Goal: Task Accomplishment & Management: Manage account settings

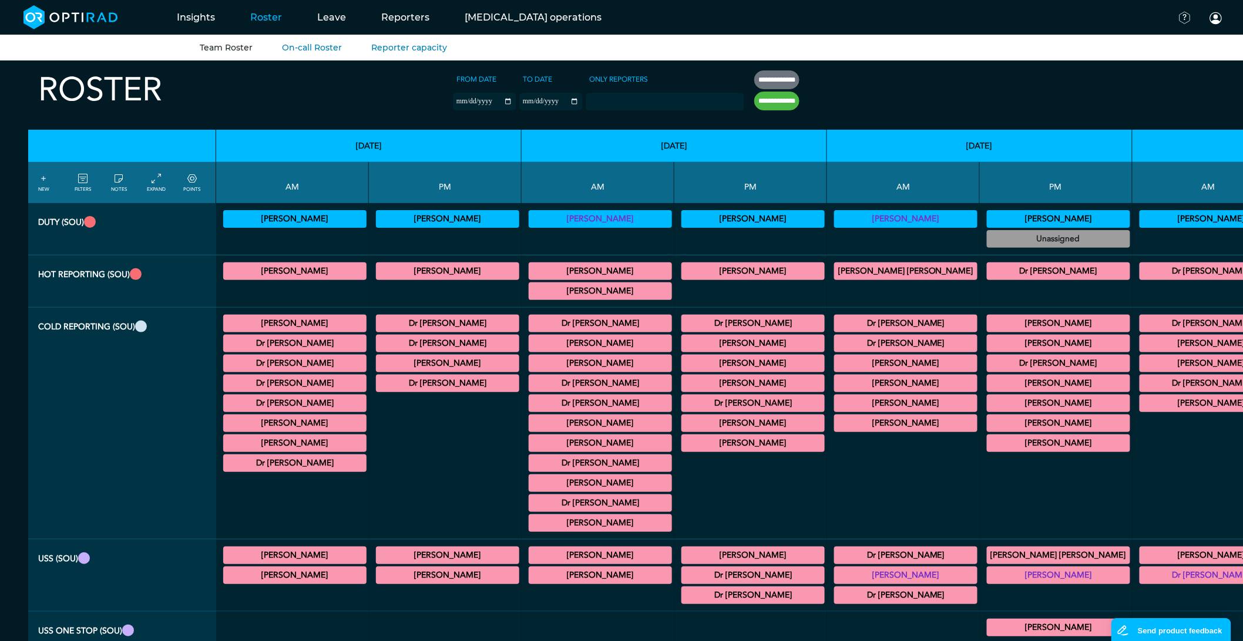
click at [530, 219] on summary "[PERSON_NAME]" at bounding box center [600, 219] width 140 height 14
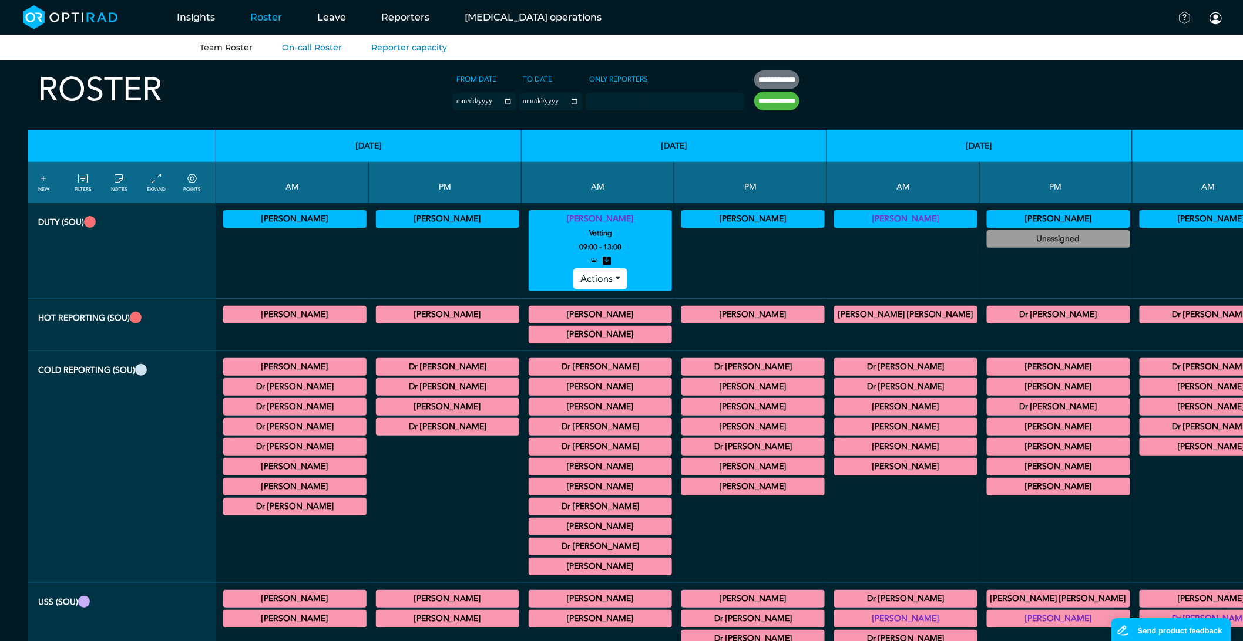
click at [573, 276] on button "Actions" at bounding box center [599, 278] width 53 height 21
click at [574, 305] on link "Edit" at bounding box center [620, 305] width 93 height 19
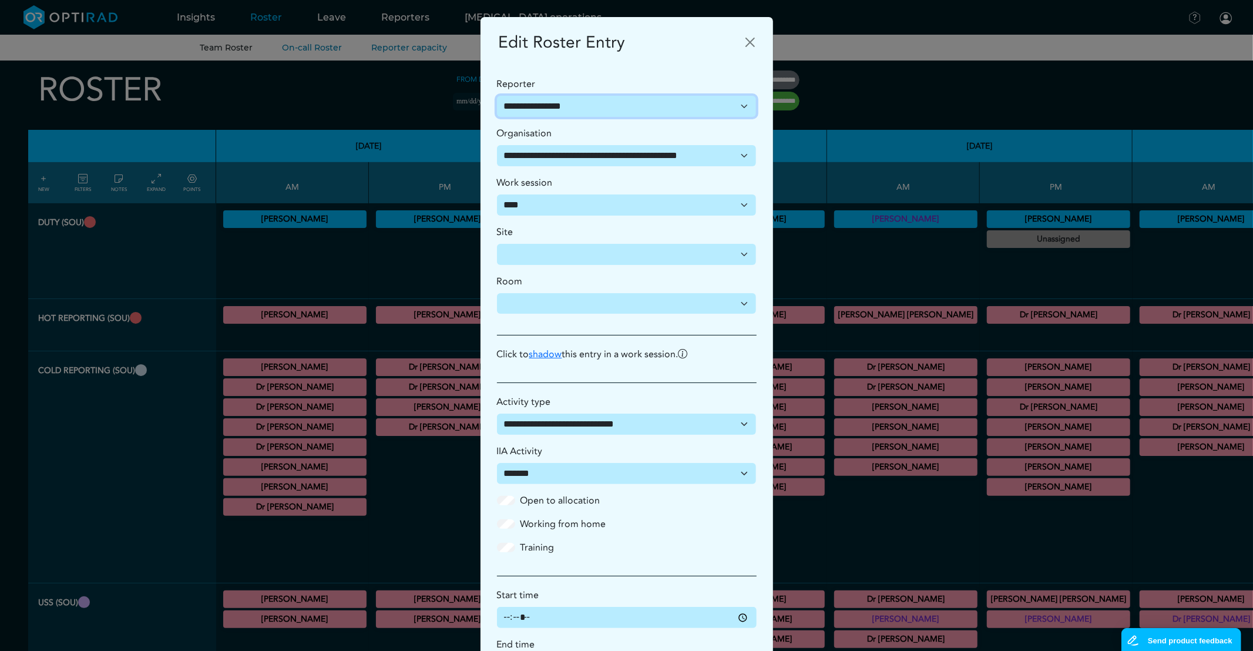
click at [590, 106] on select "**********" at bounding box center [627, 106] width 260 height 21
select select "**********"
click at [497, 96] on select "**********" at bounding box center [627, 106] width 260 height 21
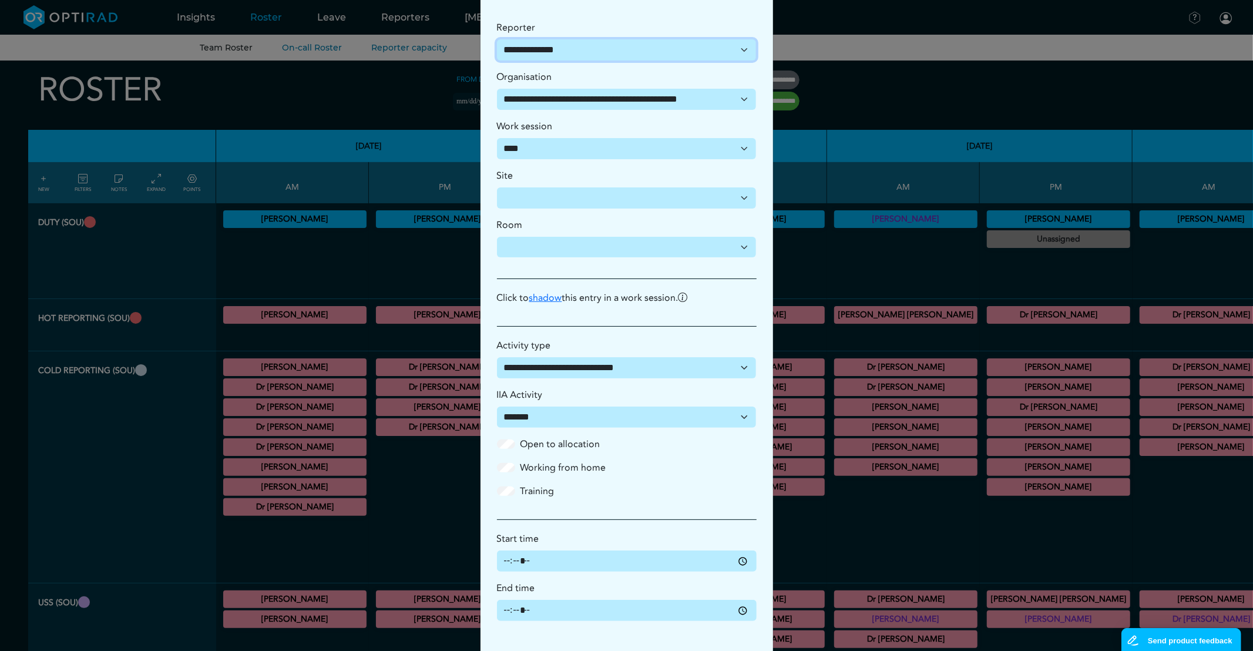
scroll to position [109, 0]
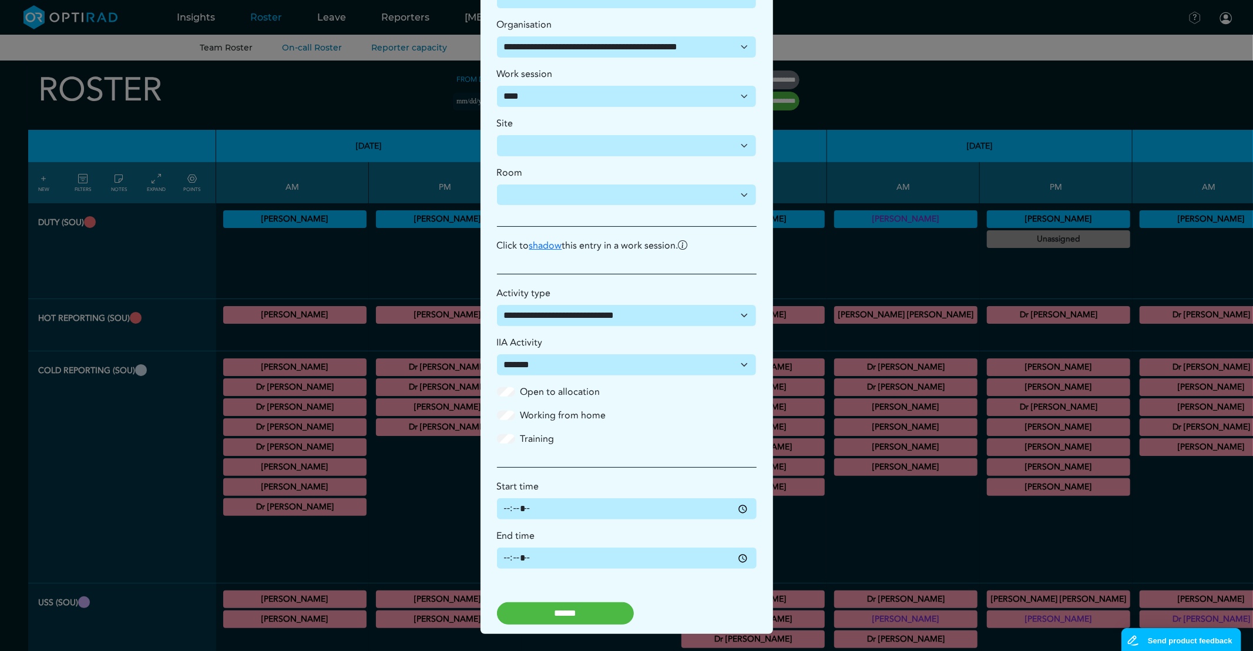
click at [536, 617] on input "******" at bounding box center [565, 613] width 137 height 22
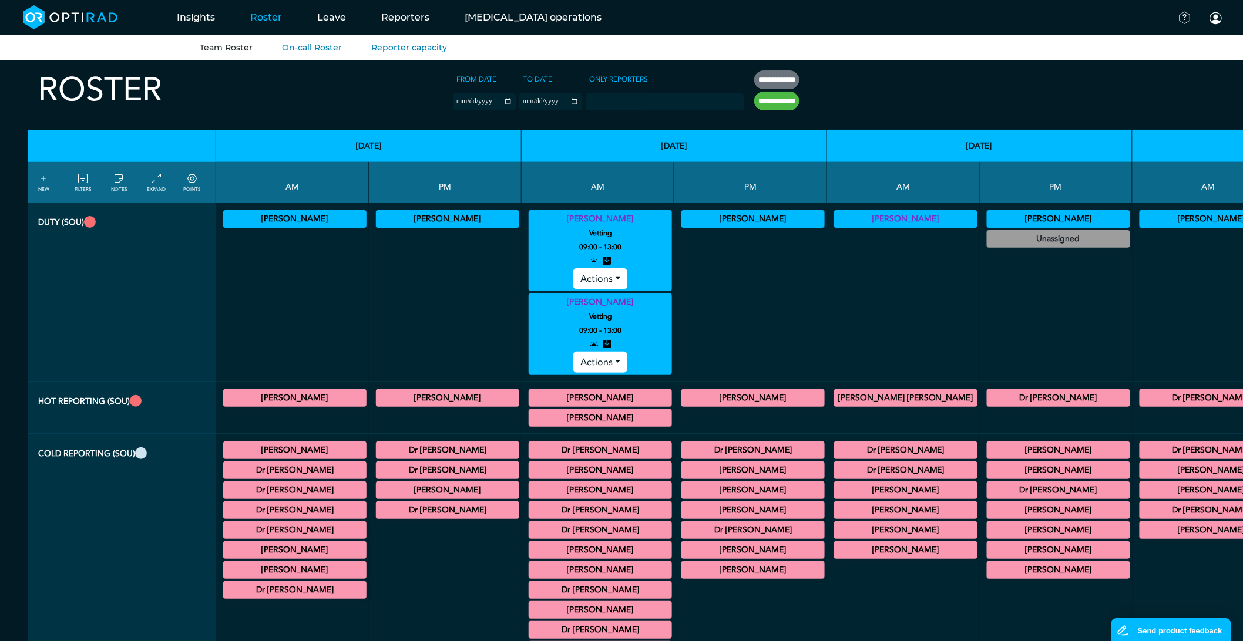
click at [836, 217] on summary "[PERSON_NAME]" at bounding box center [906, 219] width 140 height 14
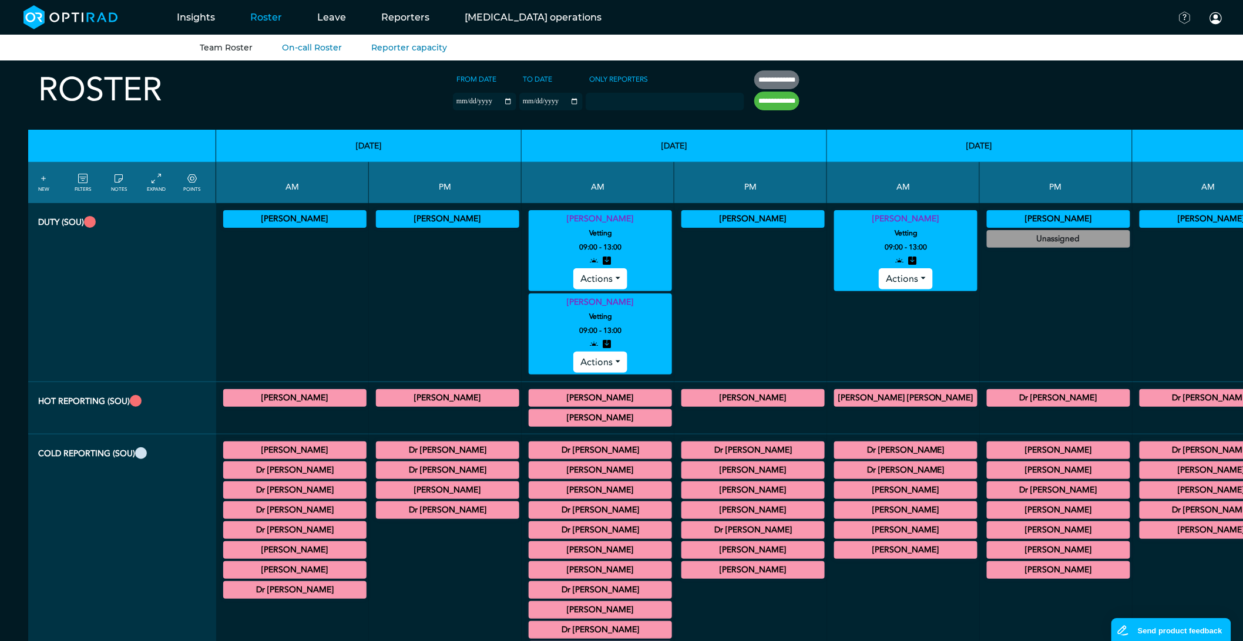
click at [879, 280] on button "Actions" at bounding box center [905, 278] width 53 height 21
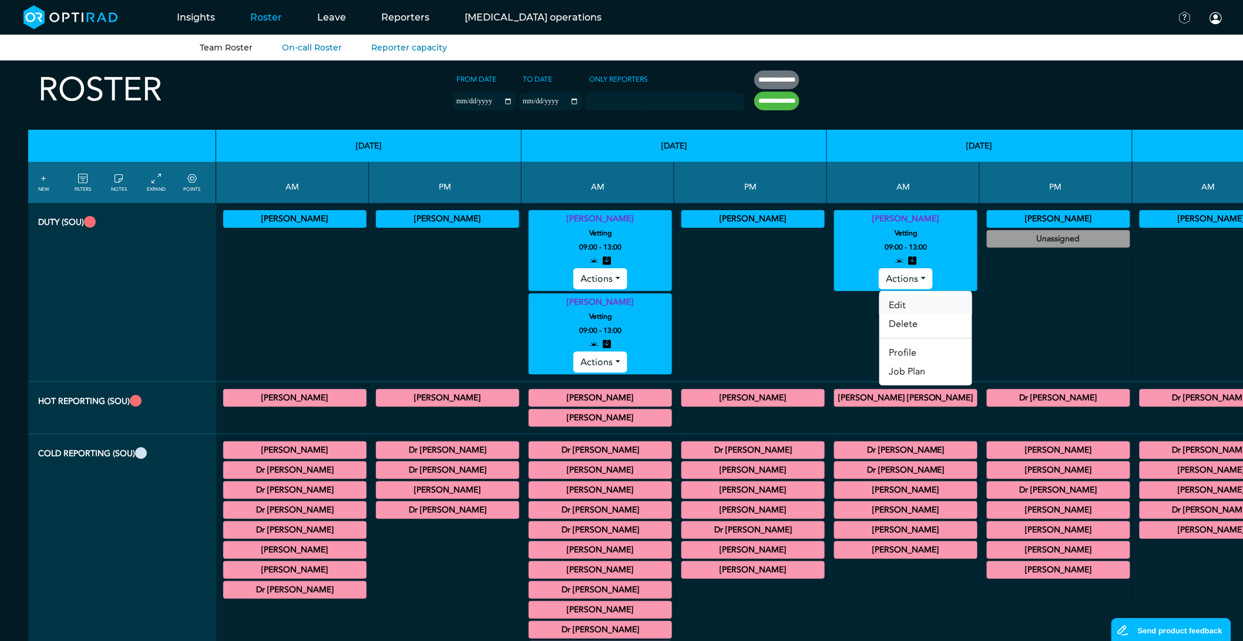
click at [879, 301] on link "Edit" at bounding box center [925, 305] width 93 height 19
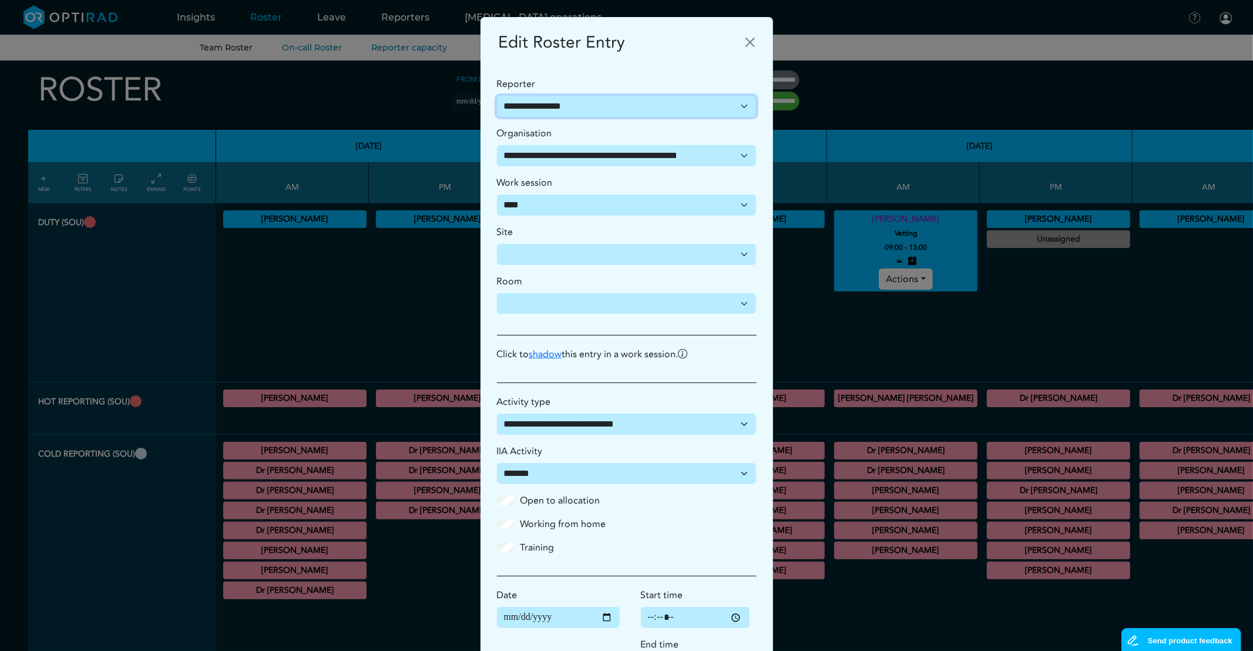
drag, startPoint x: 553, startPoint y: 108, endPoint x: 553, endPoint y: 116, distance: 7.6
click at [553, 108] on select "**********" at bounding box center [627, 106] width 260 height 21
select select "**********"
click at [497, 96] on select "**********" at bounding box center [627, 106] width 260 height 21
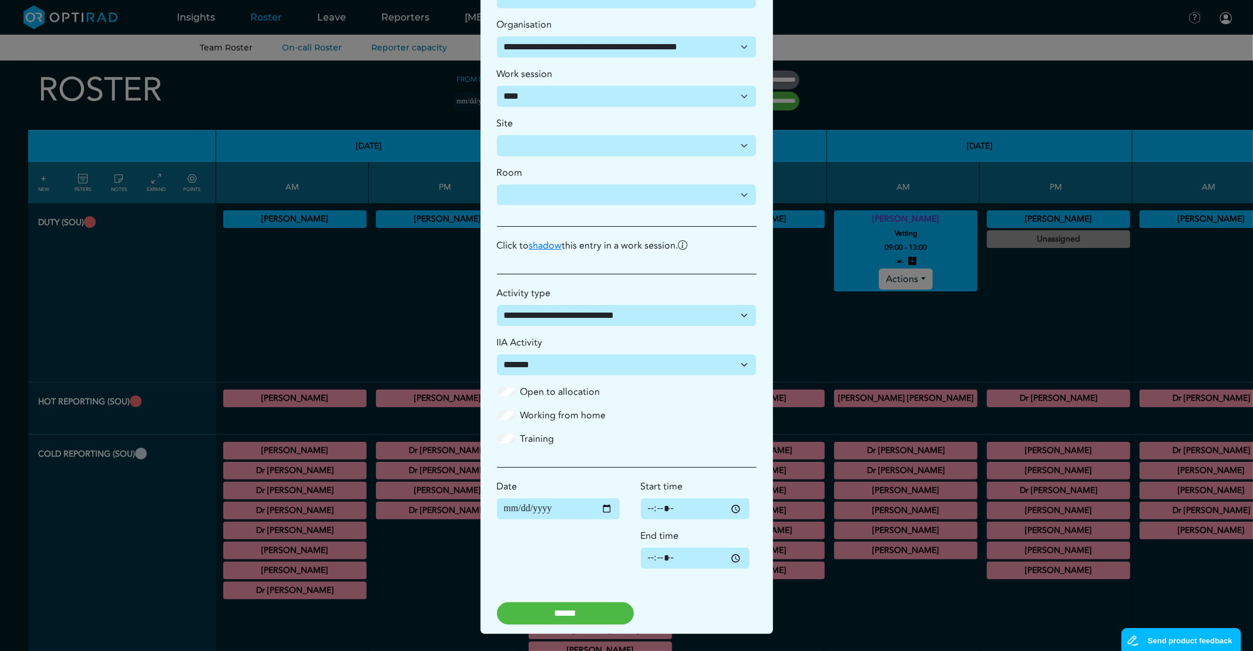
click at [585, 614] on input "******" at bounding box center [565, 613] width 137 height 22
select select
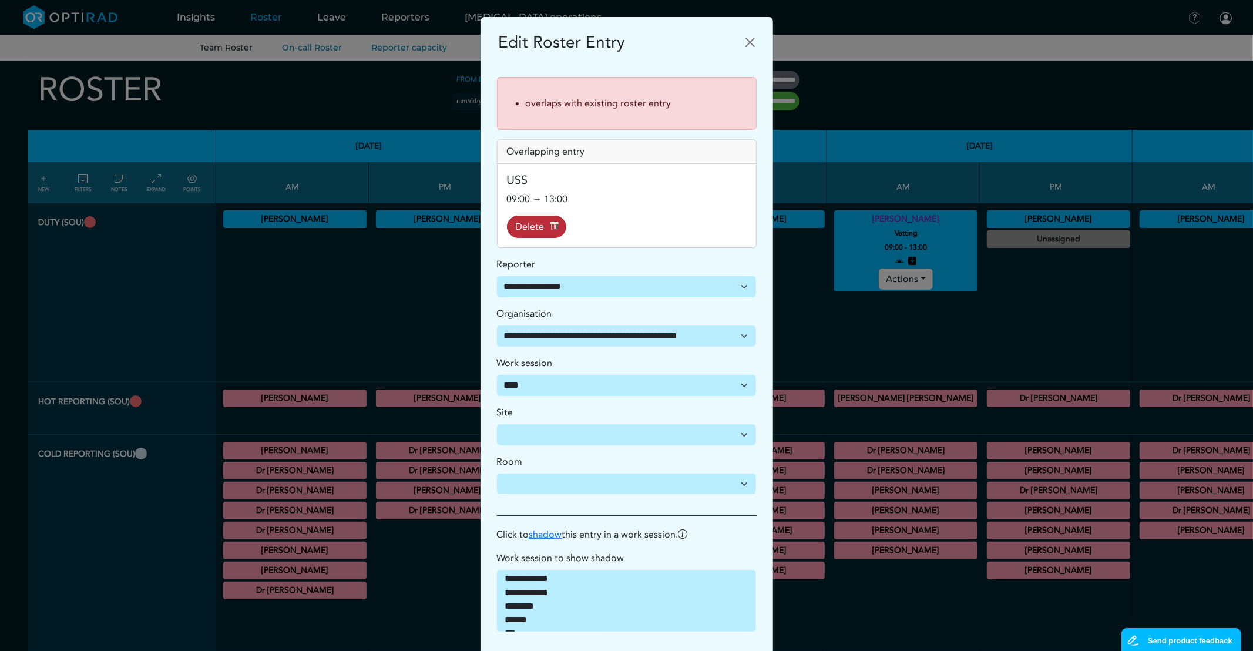
click at [519, 224] on icon at bounding box center [537, 226] width 44 height 13
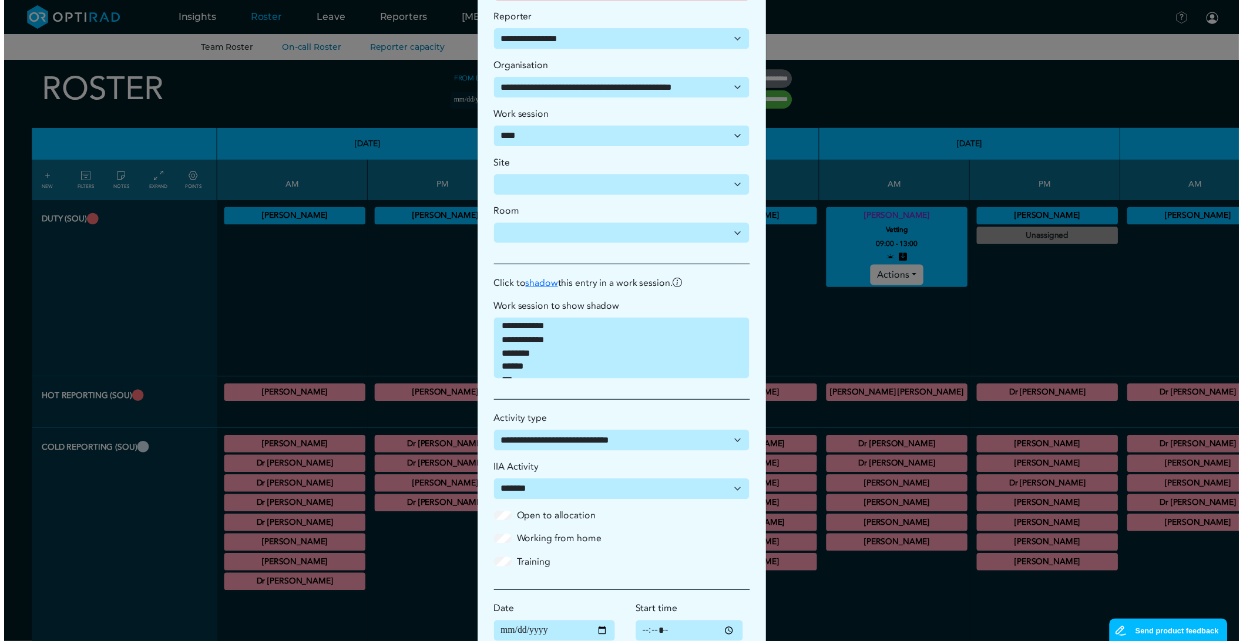
scroll to position [261, 0]
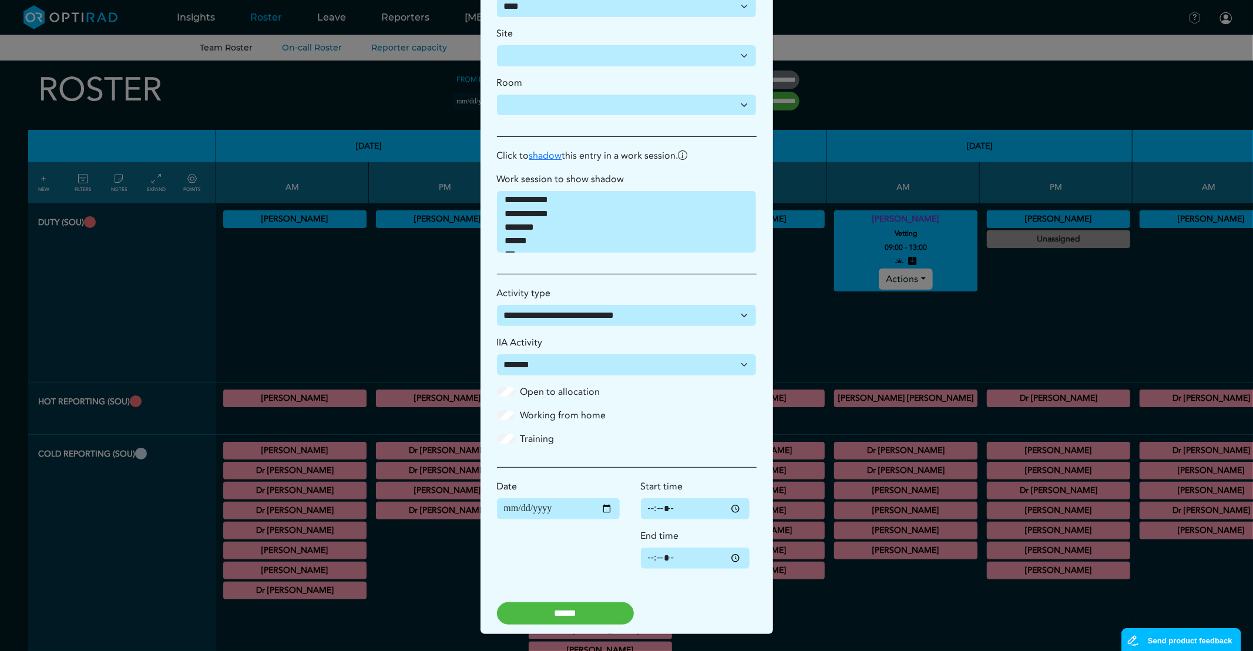
click at [566, 617] on input "******" at bounding box center [565, 613] width 137 height 22
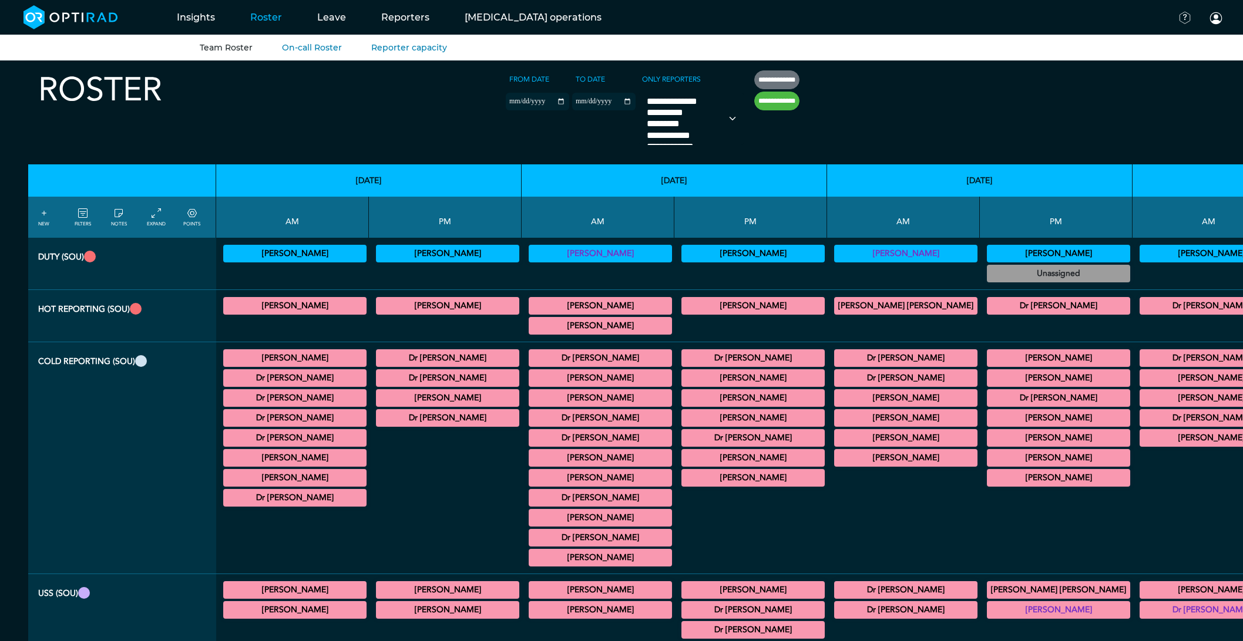
select select
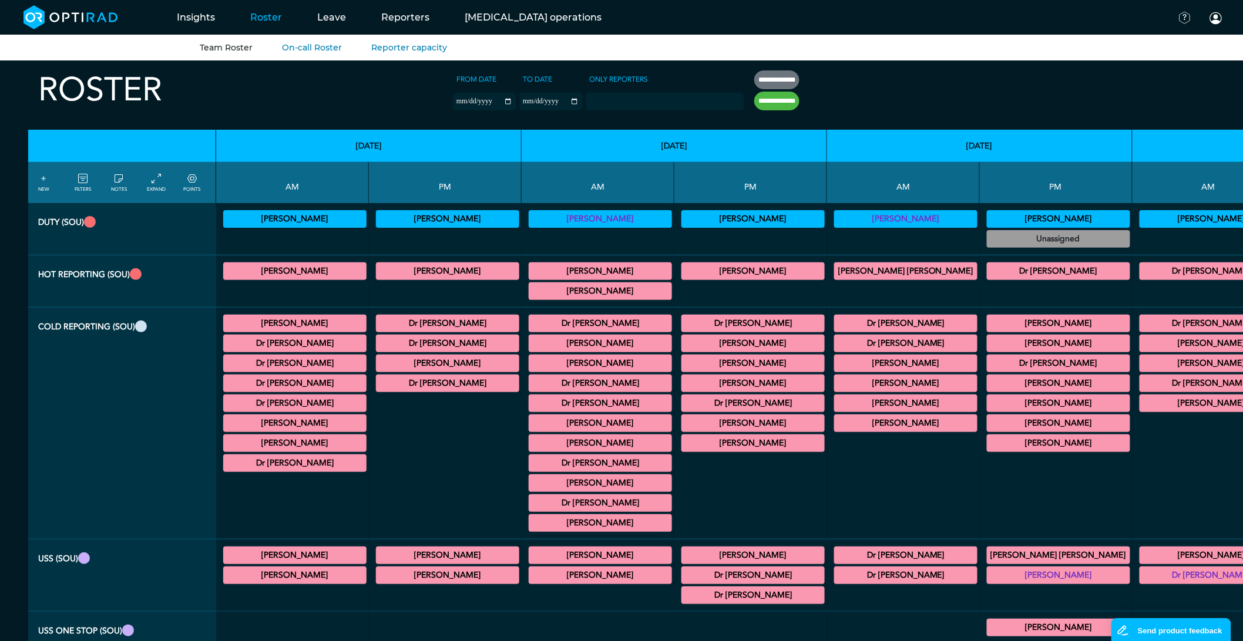
click at [980, 428] on td "[PERSON_NAME] General [MEDICAL_DATA] 13:00 - 17:00 Actions [PERSON_NAME] Genera…" at bounding box center [1056, 424] width 153 height 232
click at [836, 365] on summary "[PERSON_NAME]" at bounding box center [906, 364] width 140 height 14
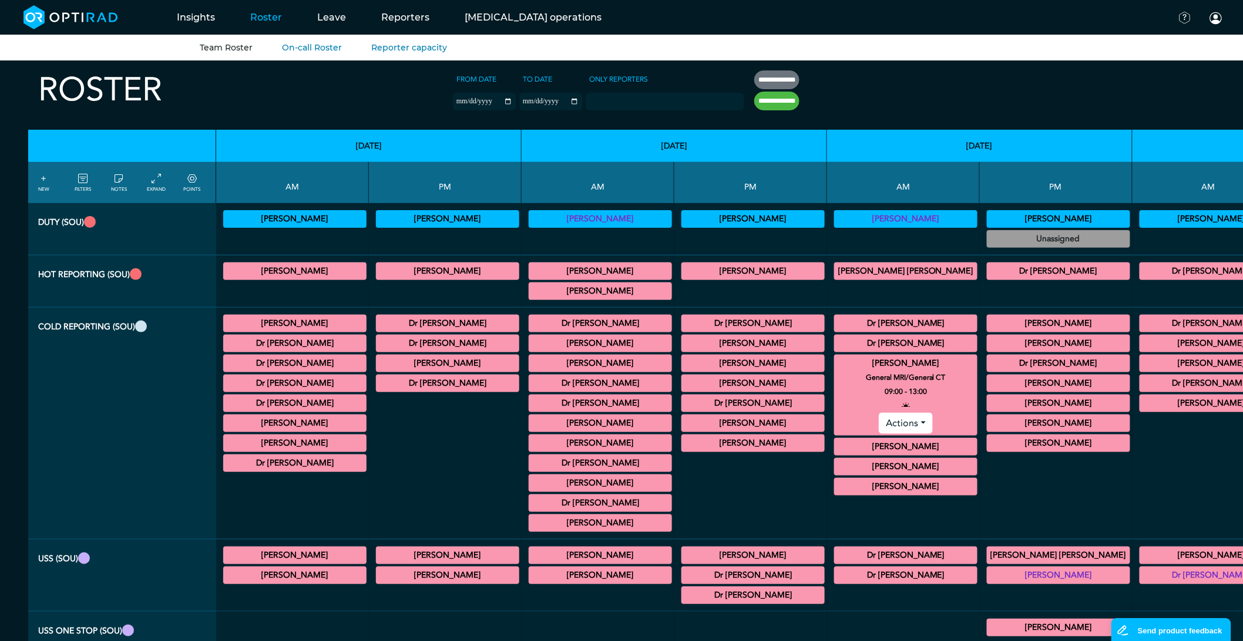
click at [836, 365] on summary "[PERSON_NAME]" at bounding box center [906, 364] width 140 height 14
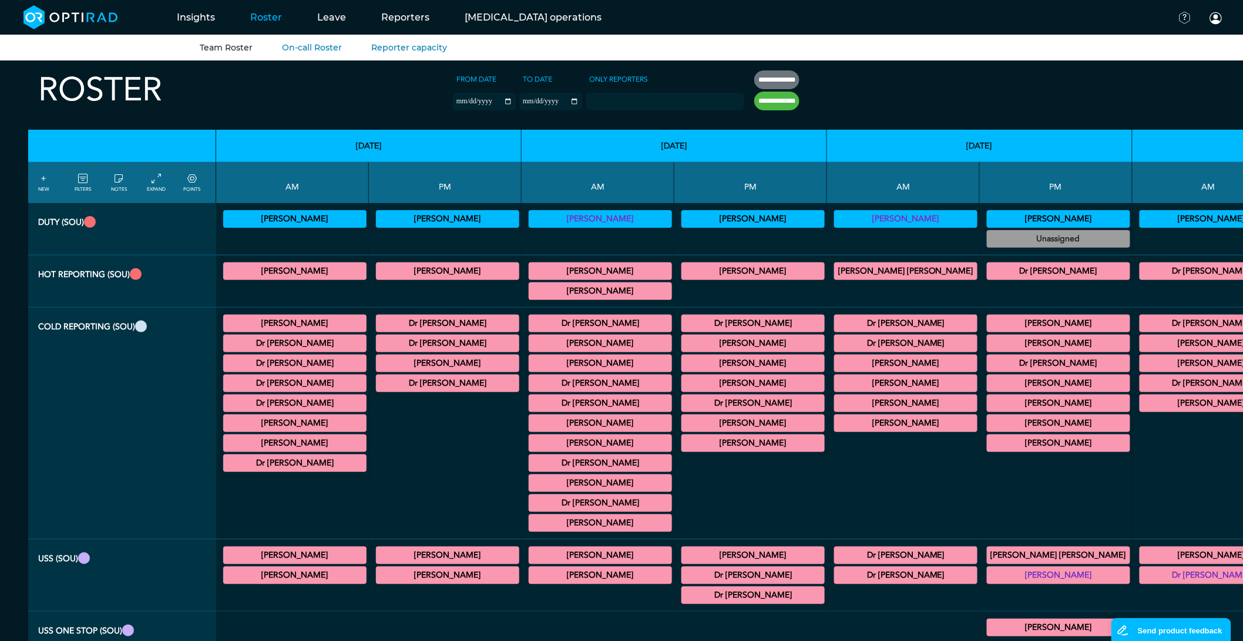
click at [989, 348] on summary "[PERSON_NAME]" at bounding box center [1059, 344] width 140 height 14
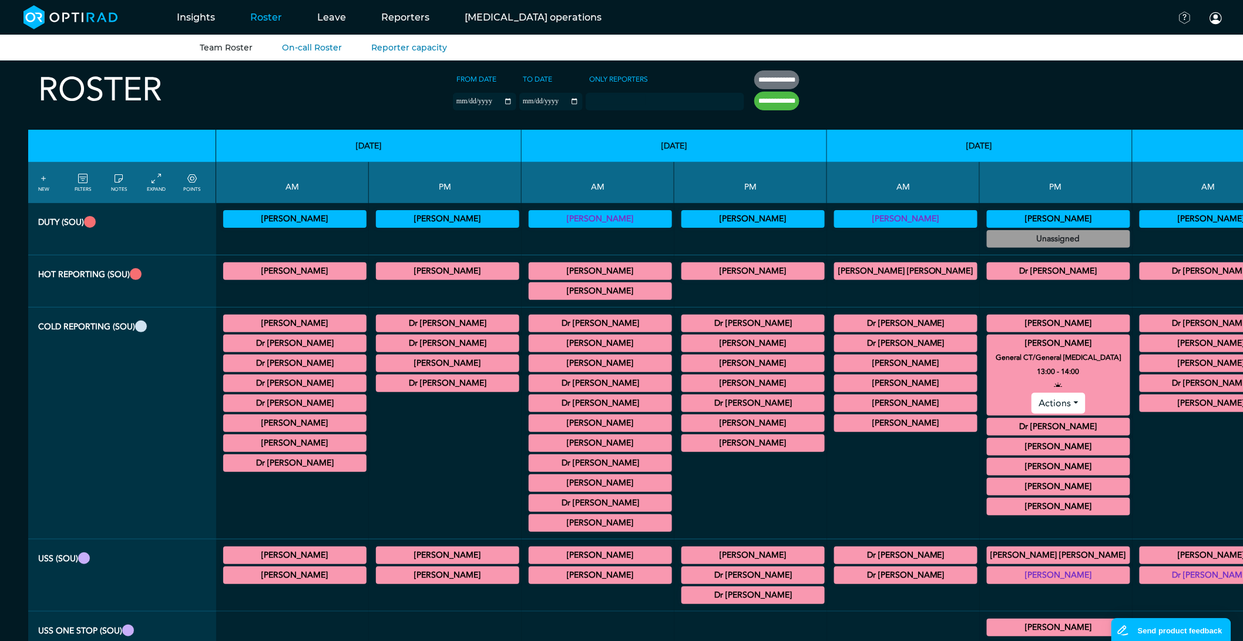
click at [989, 347] on summary "[PERSON_NAME]" at bounding box center [1059, 344] width 140 height 14
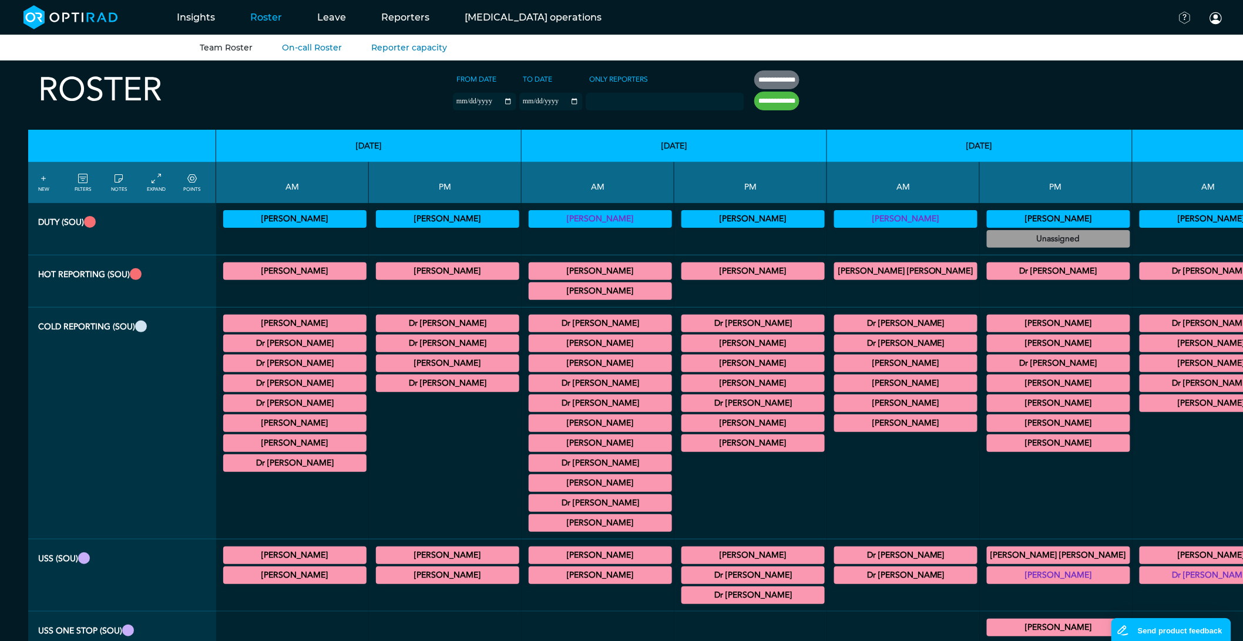
click at [989, 383] on summary "[PERSON_NAME]" at bounding box center [1059, 384] width 140 height 14
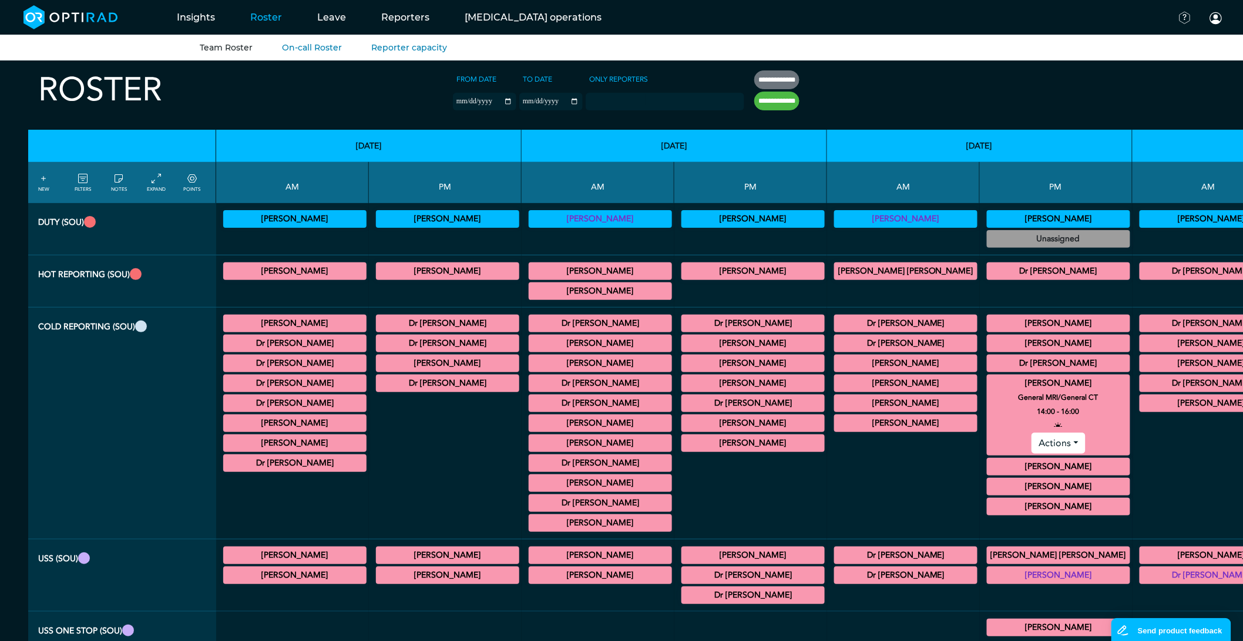
click at [989, 386] on summary "[PERSON_NAME]" at bounding box center [1059, 384] width 140 height 14
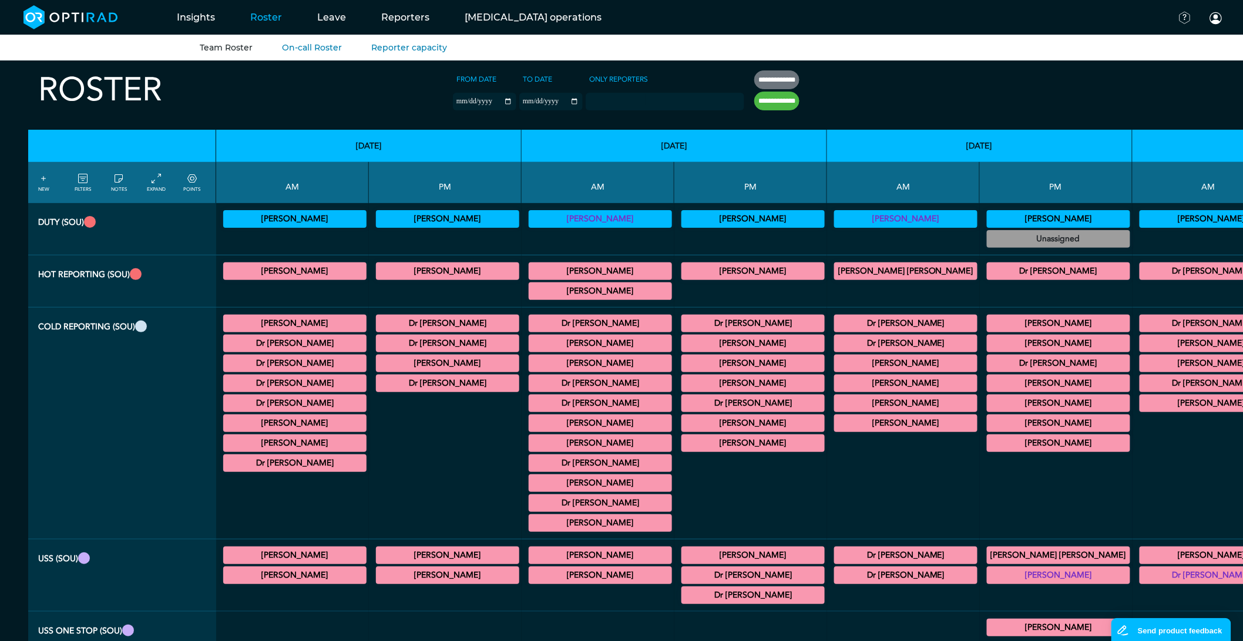
click at [989, 339] on summary "[PERSON_NAME]" at bounding box center [1059, 344] width 140 height 14
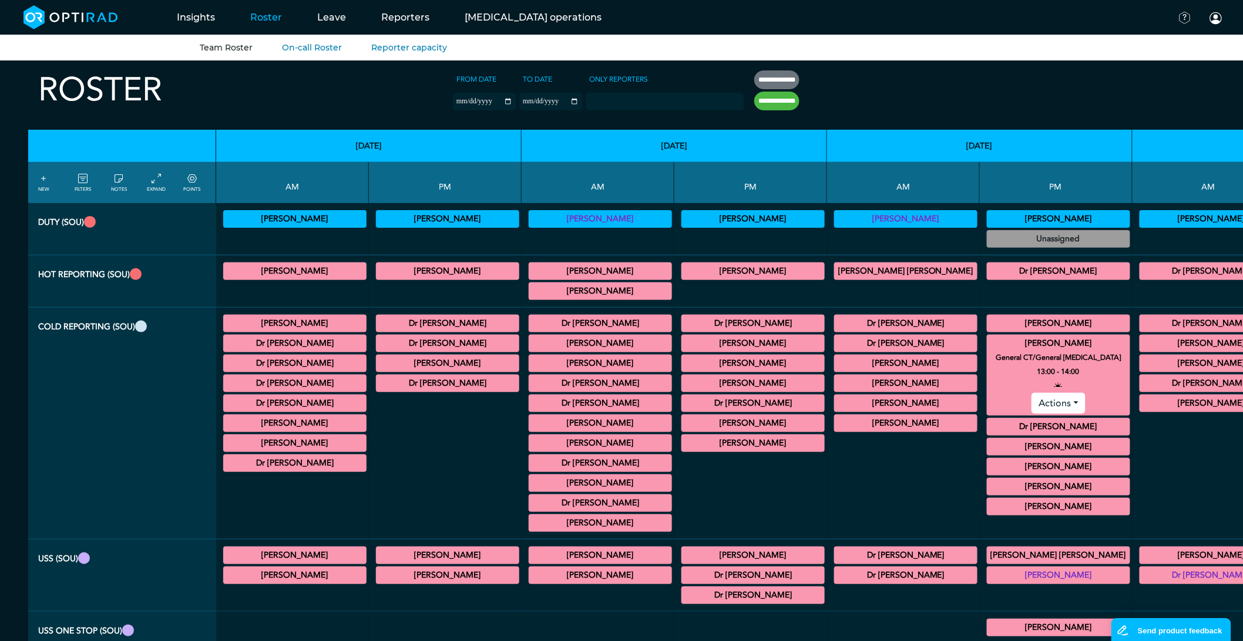
click at [989, 341] on summary "[PERSON_NAME]" at bounding box center [1059, 344] width 140 height 14
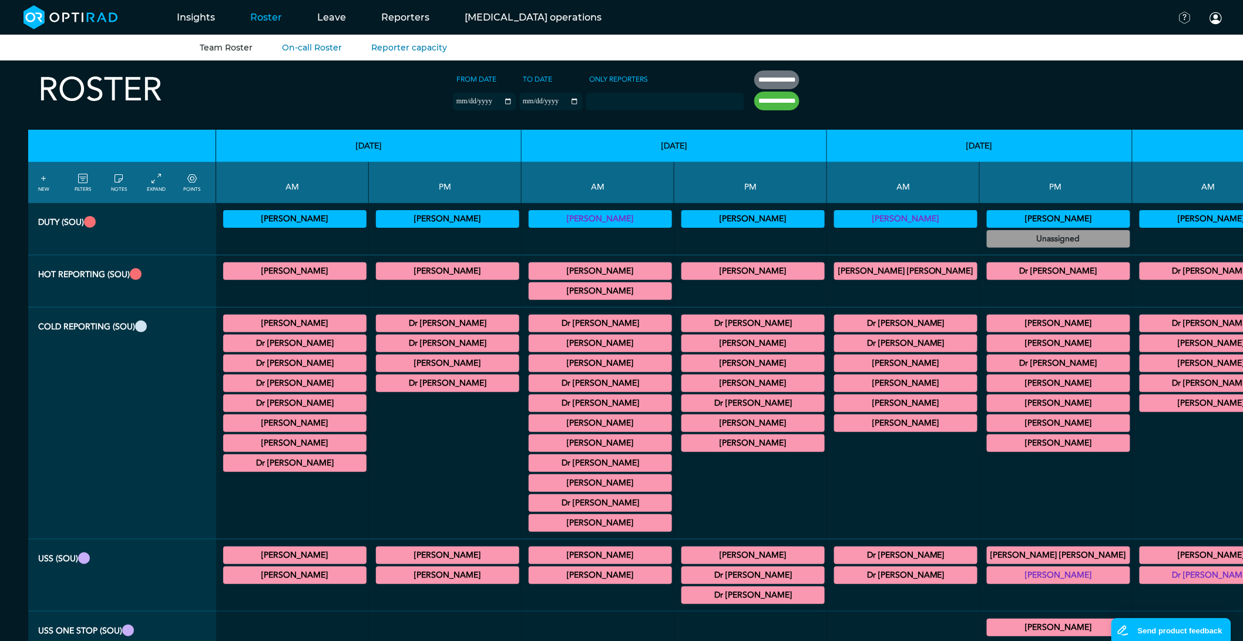
click at [989, 237] on summary "Unassigned" at bounding box center [1059, 239] width 140 height 14
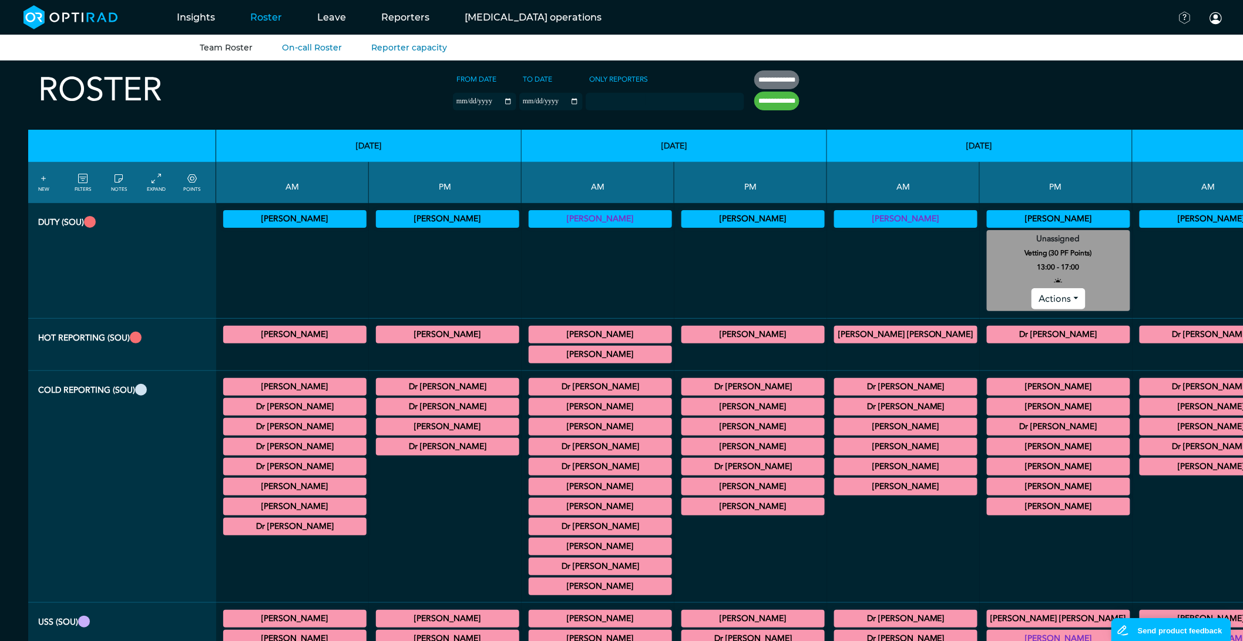
click at [989, 237] on summary "Unassigned" at bounding box center [1059, 239] width 140 height 14
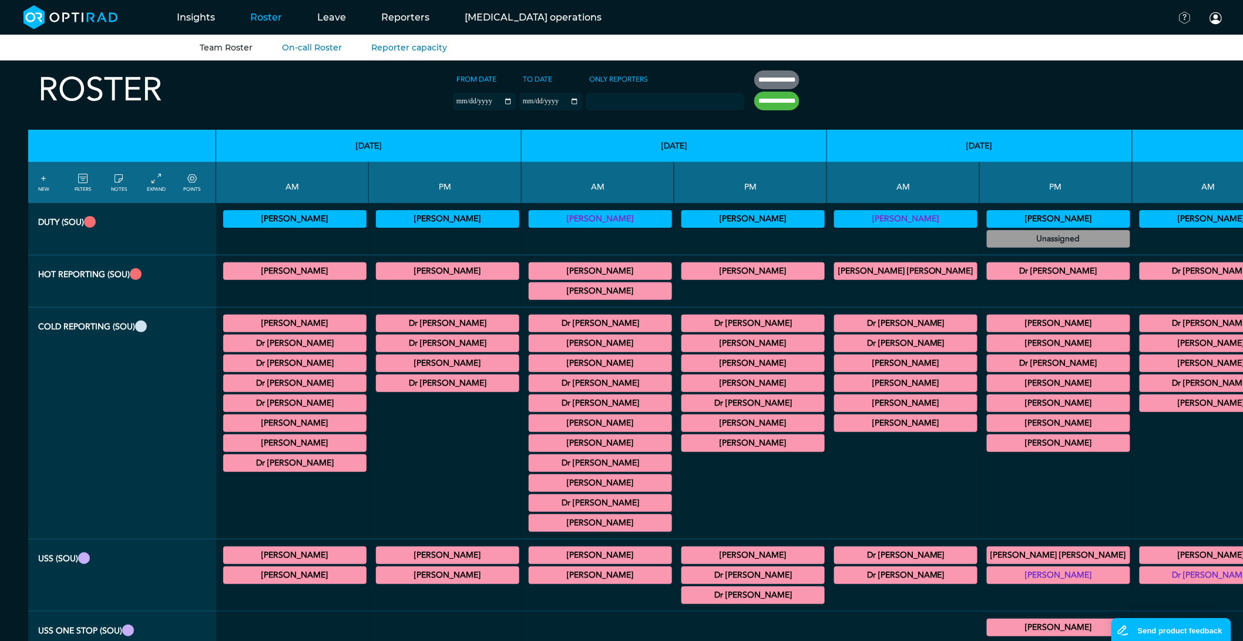
click at [836, 365] on summary "[PERSON_NAME]" at bounding box center [906, 364] width 140 height 14
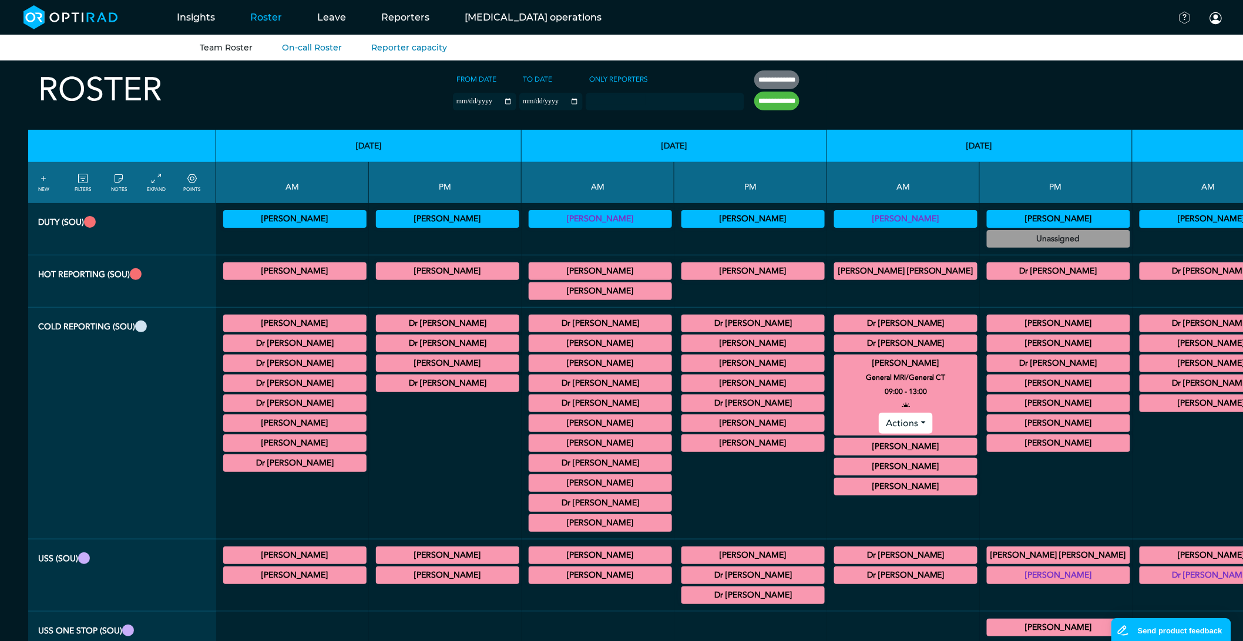
click at [836, 365] on summary "[PERSON_NAME]" at bounding box center [906, 364] width 140 height 14
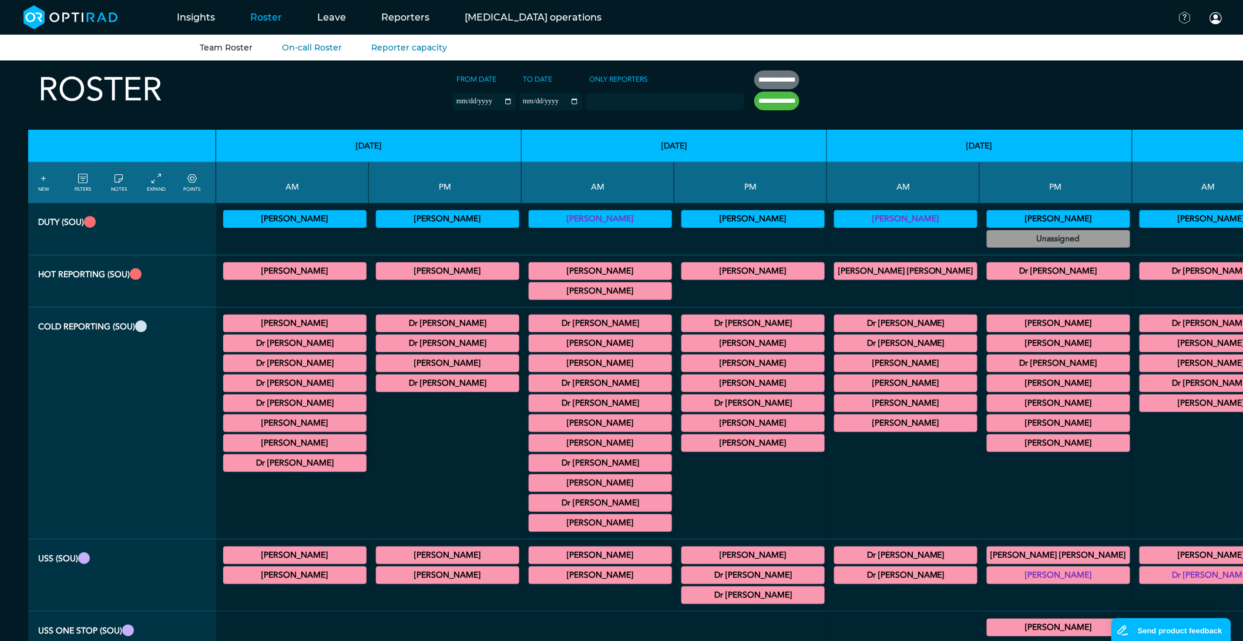
click at [832, 502] on div at bounding box center [903, 485] width 143 height 100
click at [987, 337] on div "[PERSON_NAME] General CT/General [MEDICAL_DATA] 13:00 - 14:00 Actions" at bounding box center [1058, 344] width 143 height 18
click at [989, 340] on summary "[PERSON_NAME]" at bounding box center [1059, 344] width 140 height 14
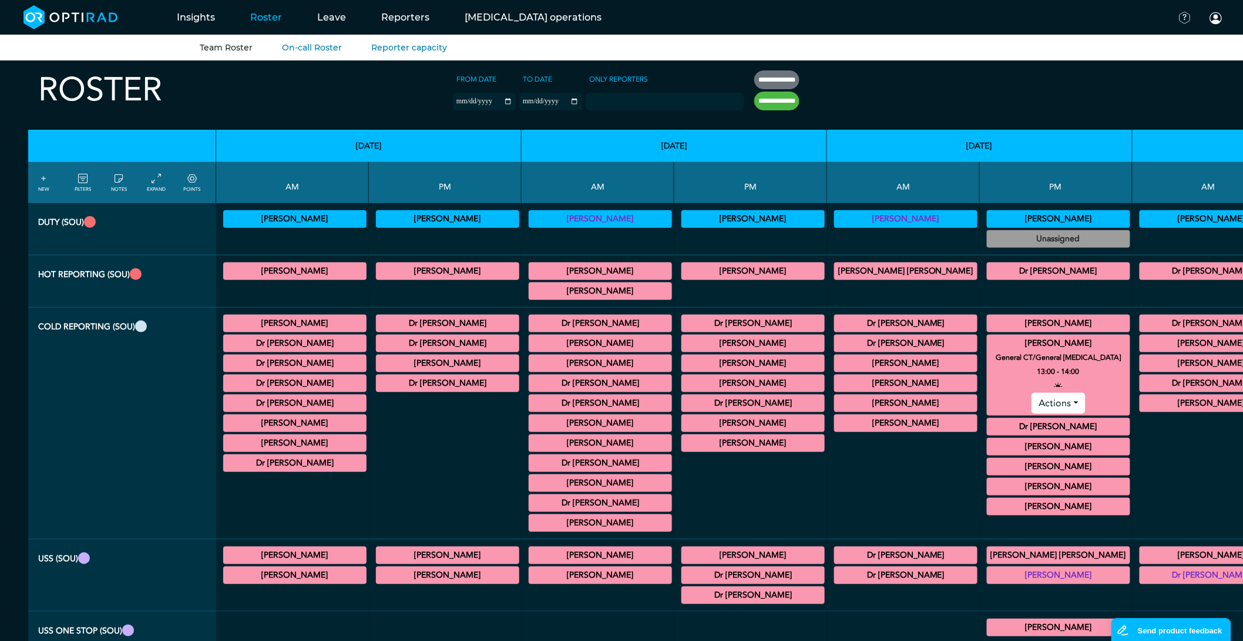
click at [987, 456] on div "[PERSON_NAME] General MRI/General CT 14:00 - 16:00 Actions" at bounding box center [1058, 447] width 143 height 18
click at [989, 452] on summary "[PERSON_NAME]" at bounding box center [1059, 447] width 140 height 14
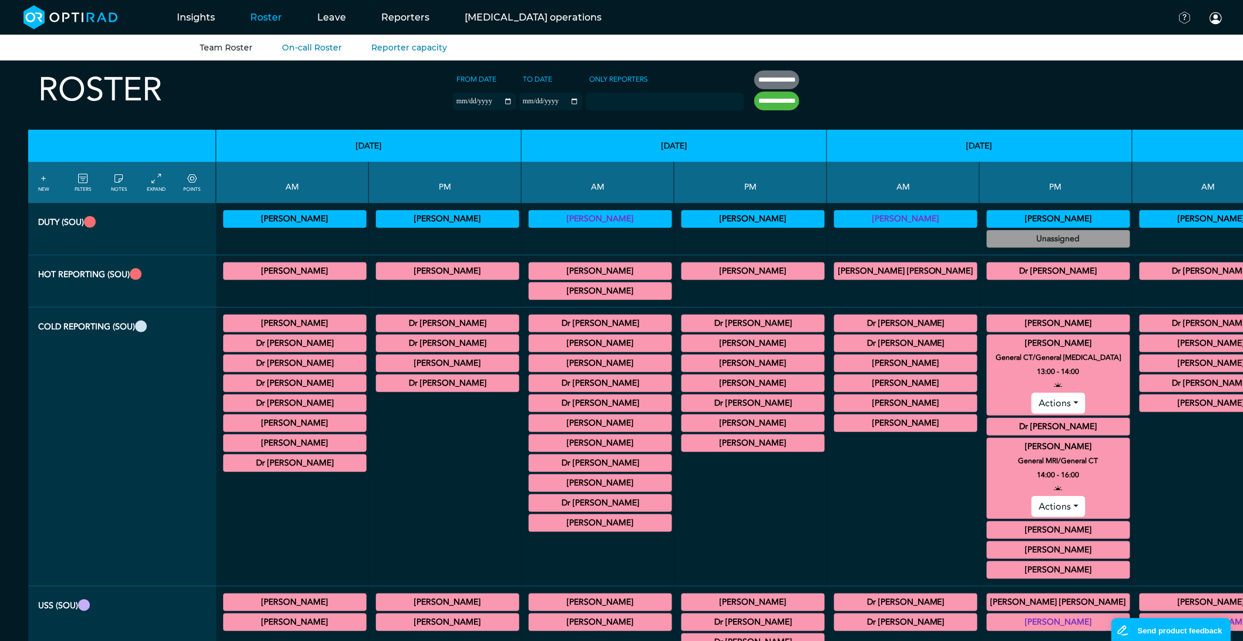
click at [989, 338] on summary "[PERSON_NAME]" at bounding box center [1059, 344] width 140 height 14
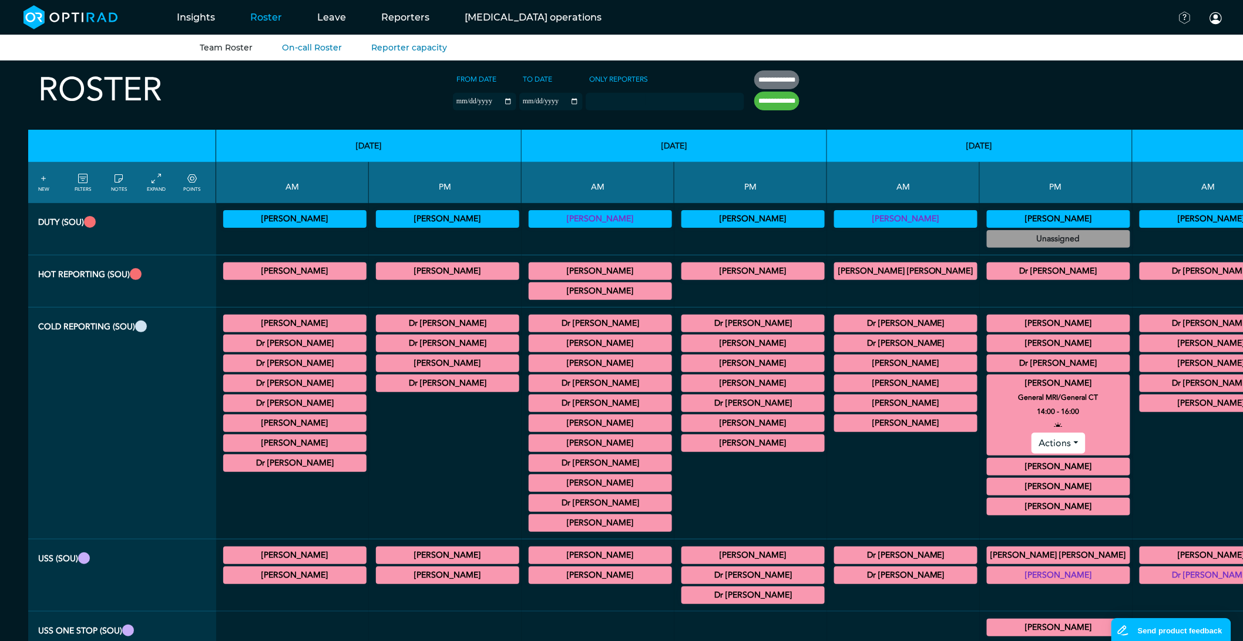
click at [989, 386] on summary "[PERSON_NAME]" at bounding box center [1059, 384] width 140 height 14
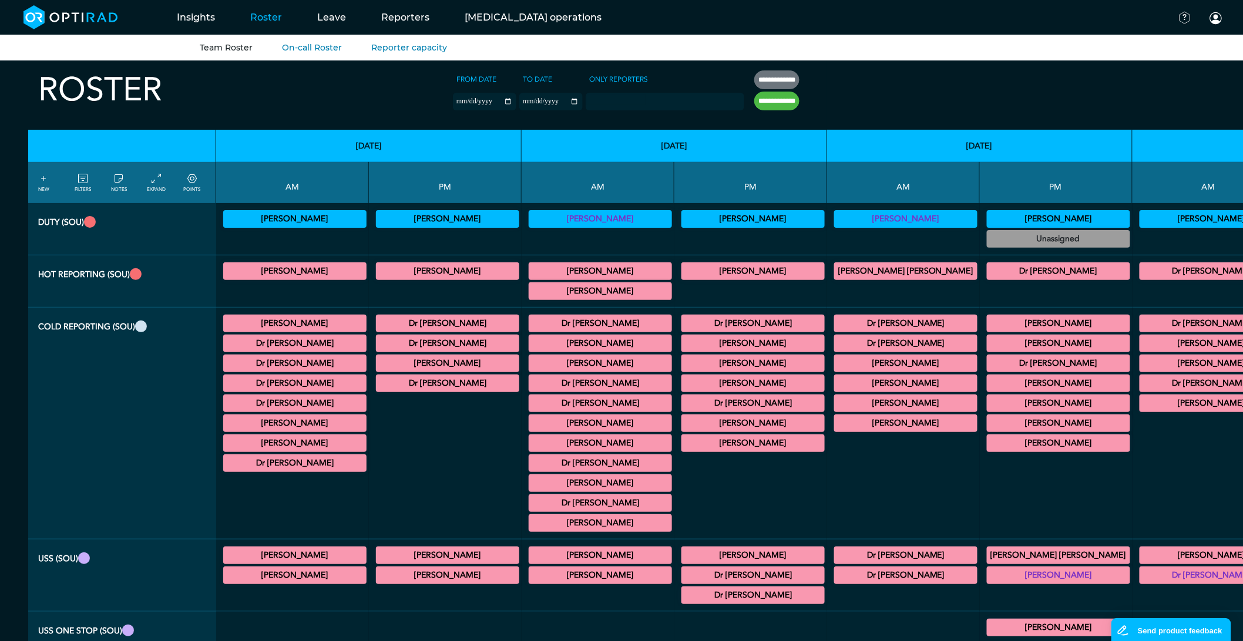
click at [827, 315] on td "Dr [PERSON_NAME] General CT 08:00 - 09:00 Actions Dr [PERSON_NAME] General CT 0…" at bounding box center [903, 424] width 153 height 232
click at [374, 484] on div at bounding box center [445, 465] width 143 height 140
click at [679, 237] on div at bounding box center [750, 240] width 143 height 20
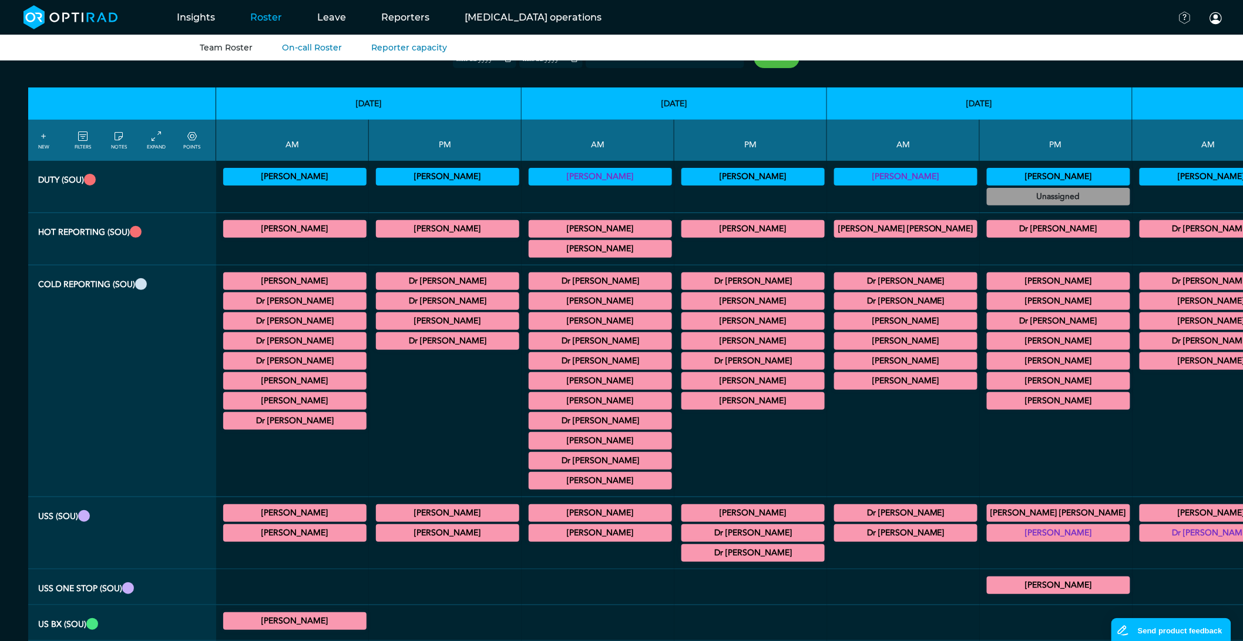
scroll to position [65, 0]
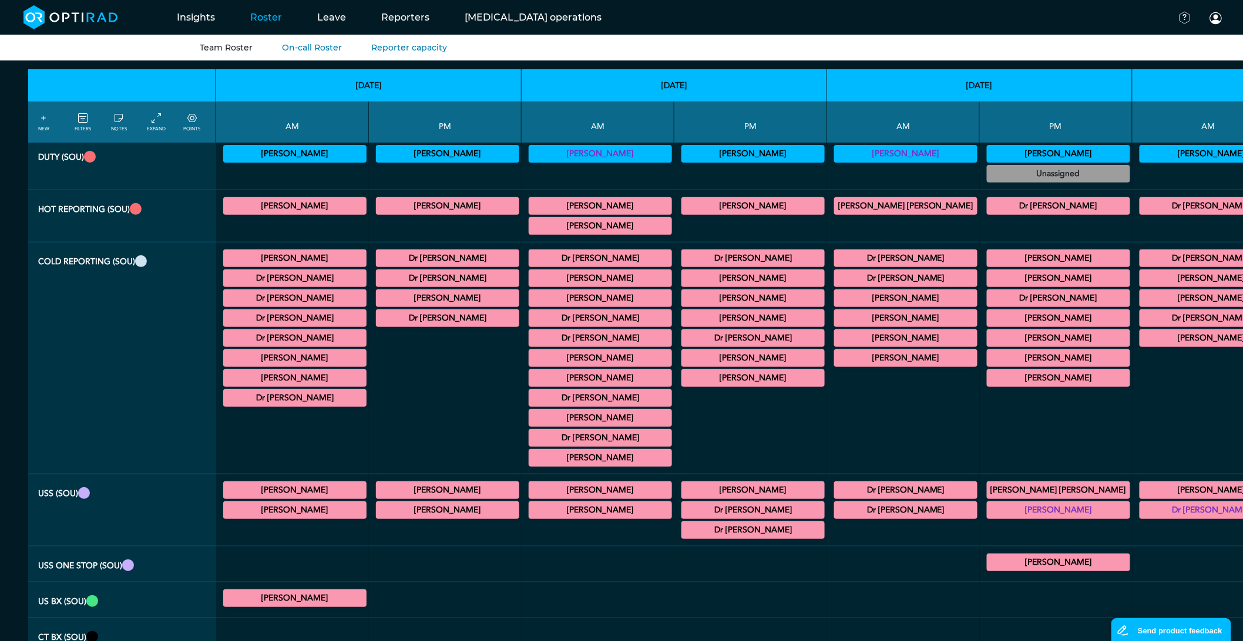
drag, startPoint x: 83, startPoint y: 407, endPoint x: 101, endPoint y: 408, distance: 18.2
click at [83, 407] on th "Cold Reporting (SOU)" at bounding box center [122, 359] width 188 height 232
